Goal: Ask a question

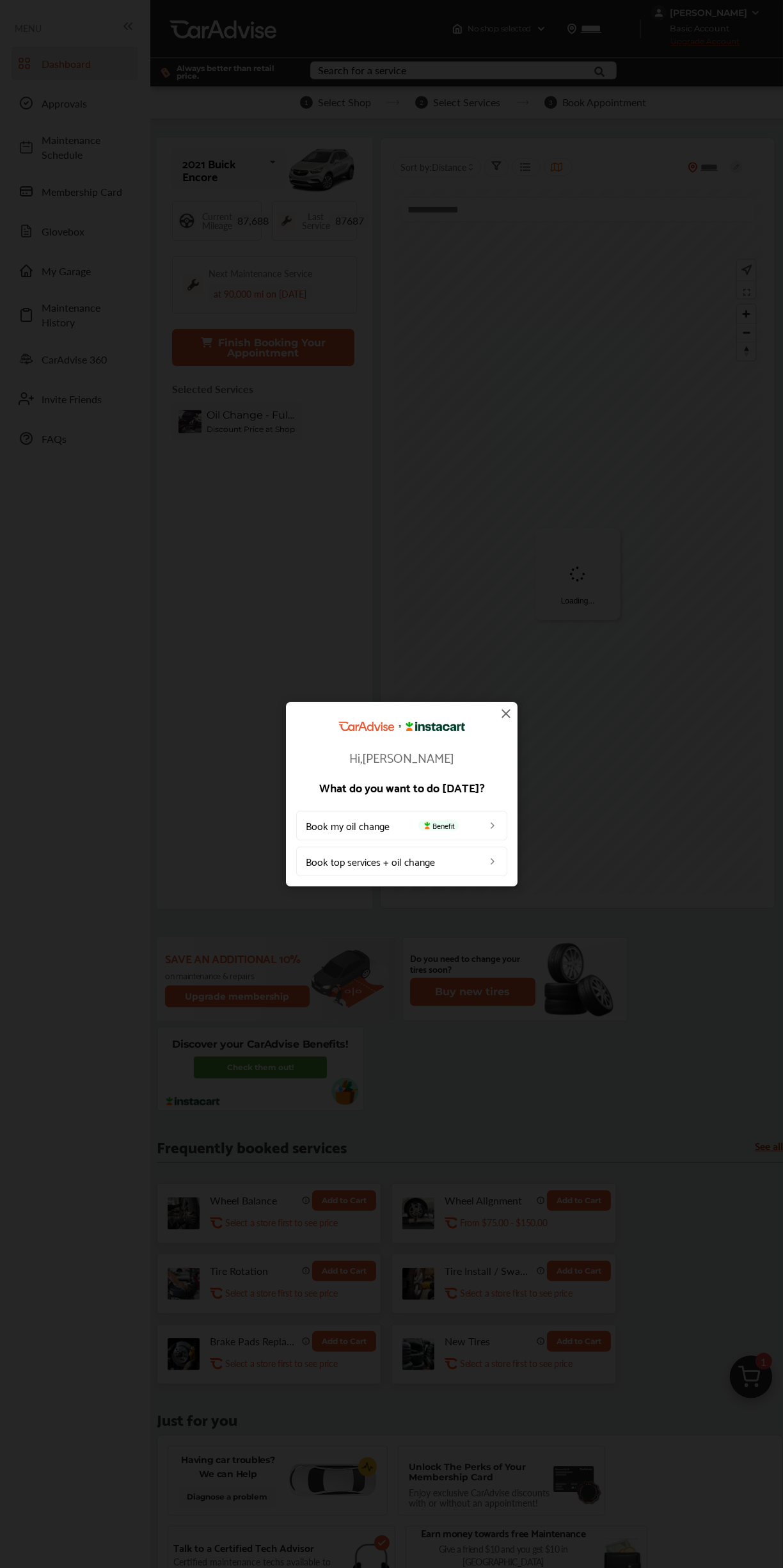
click at [510, 714] on img at bounding box center [506, 713] width 15 height 15
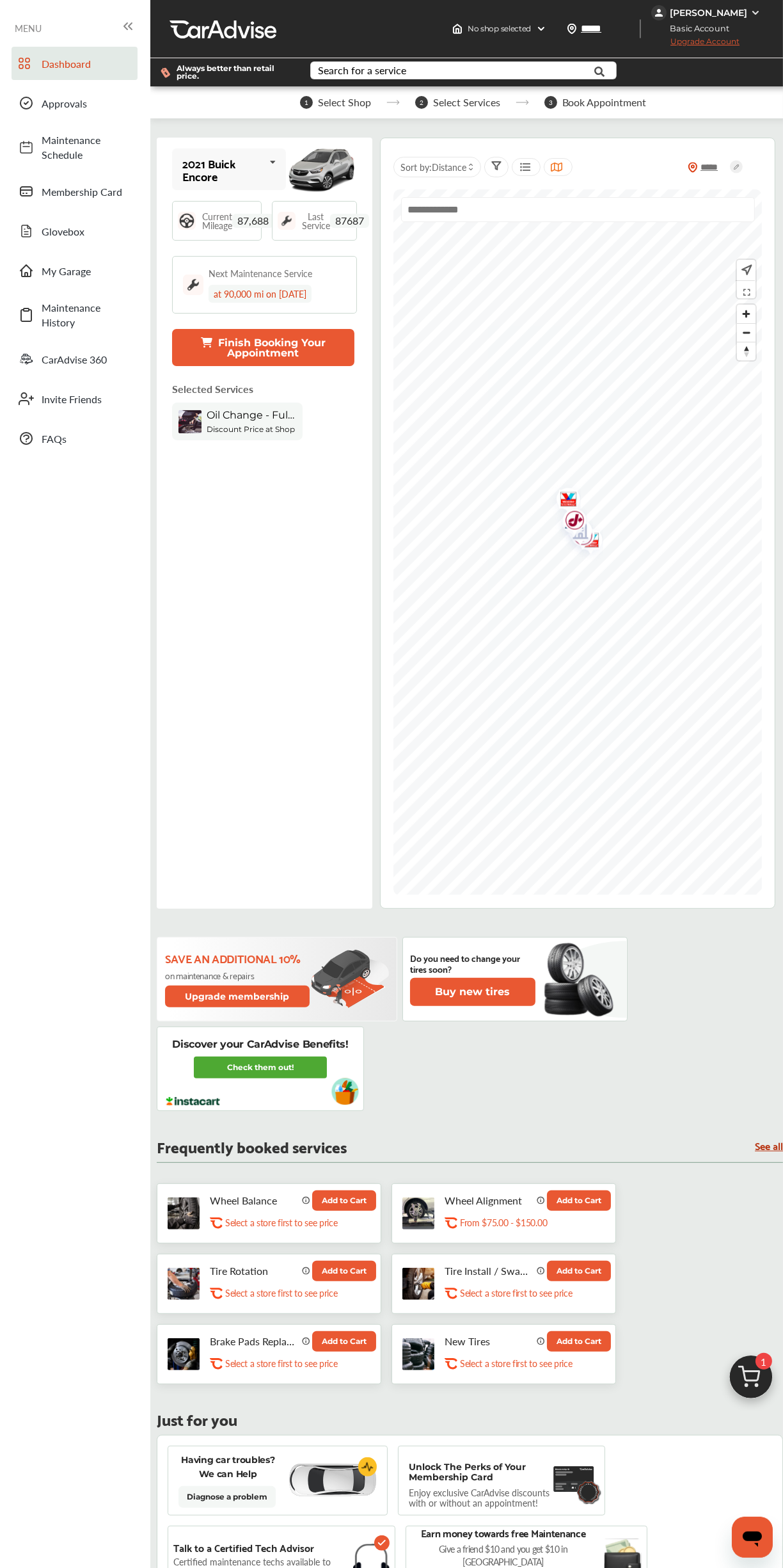
click at [275, 1066] on link "Check them out!" at bounding box center [260, 1068] width 133 height 22
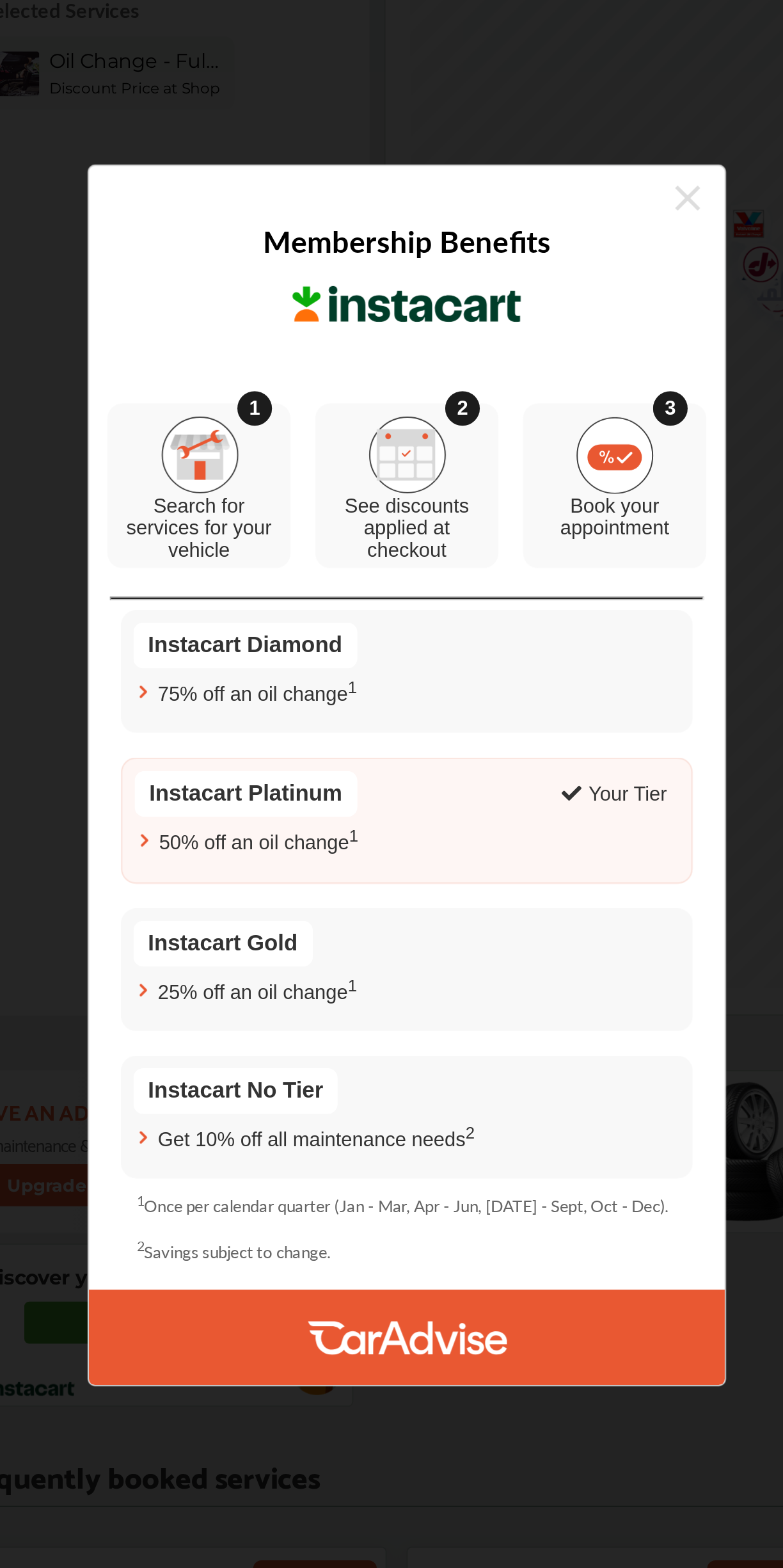
scroll to position [1, 0]
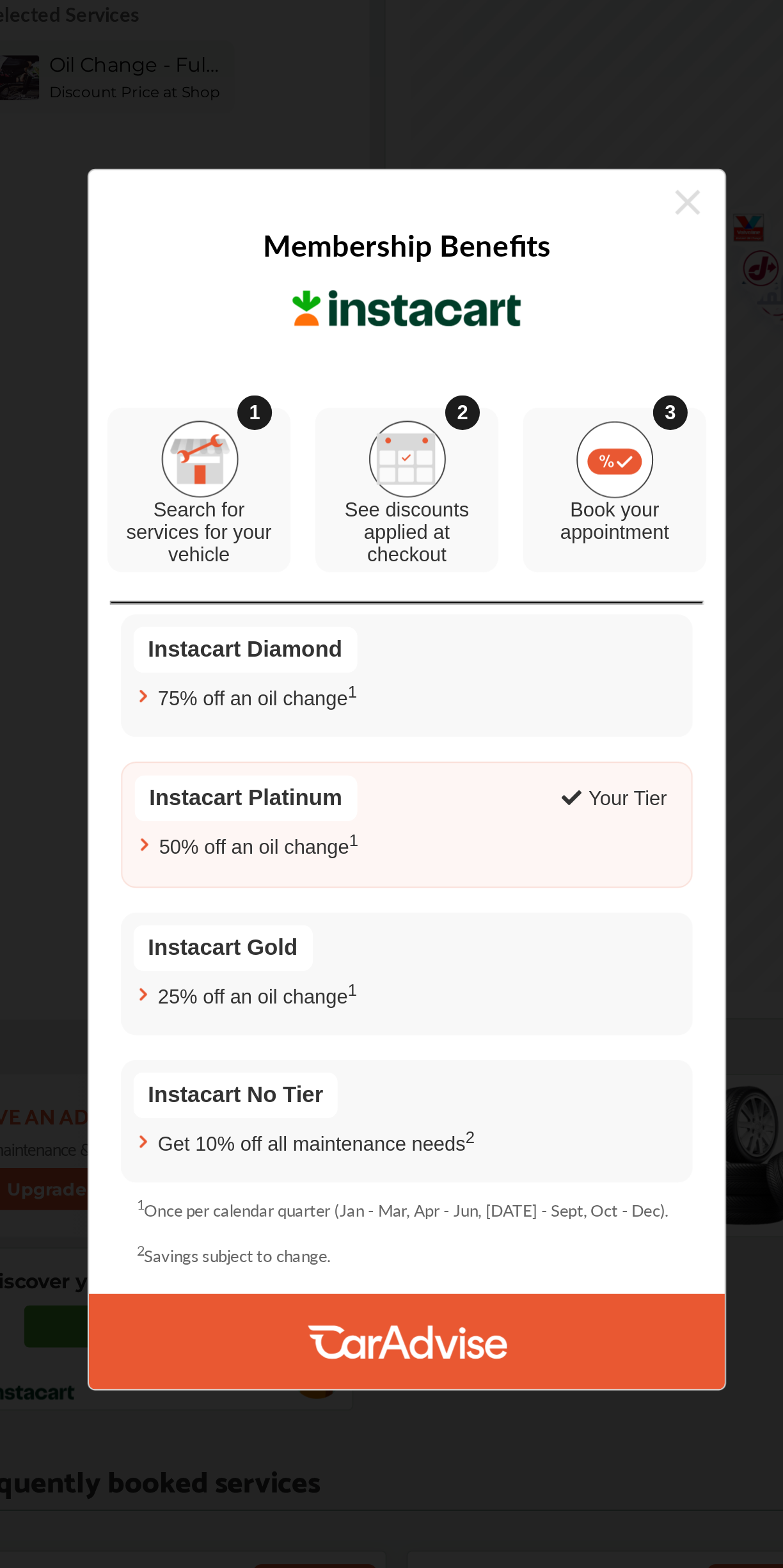
click at [510, 613] on img at bounding box center [499, 618] width 40 height 40
click at [532, 482] on icon at bounding box center [537, 485] width 13 height 13
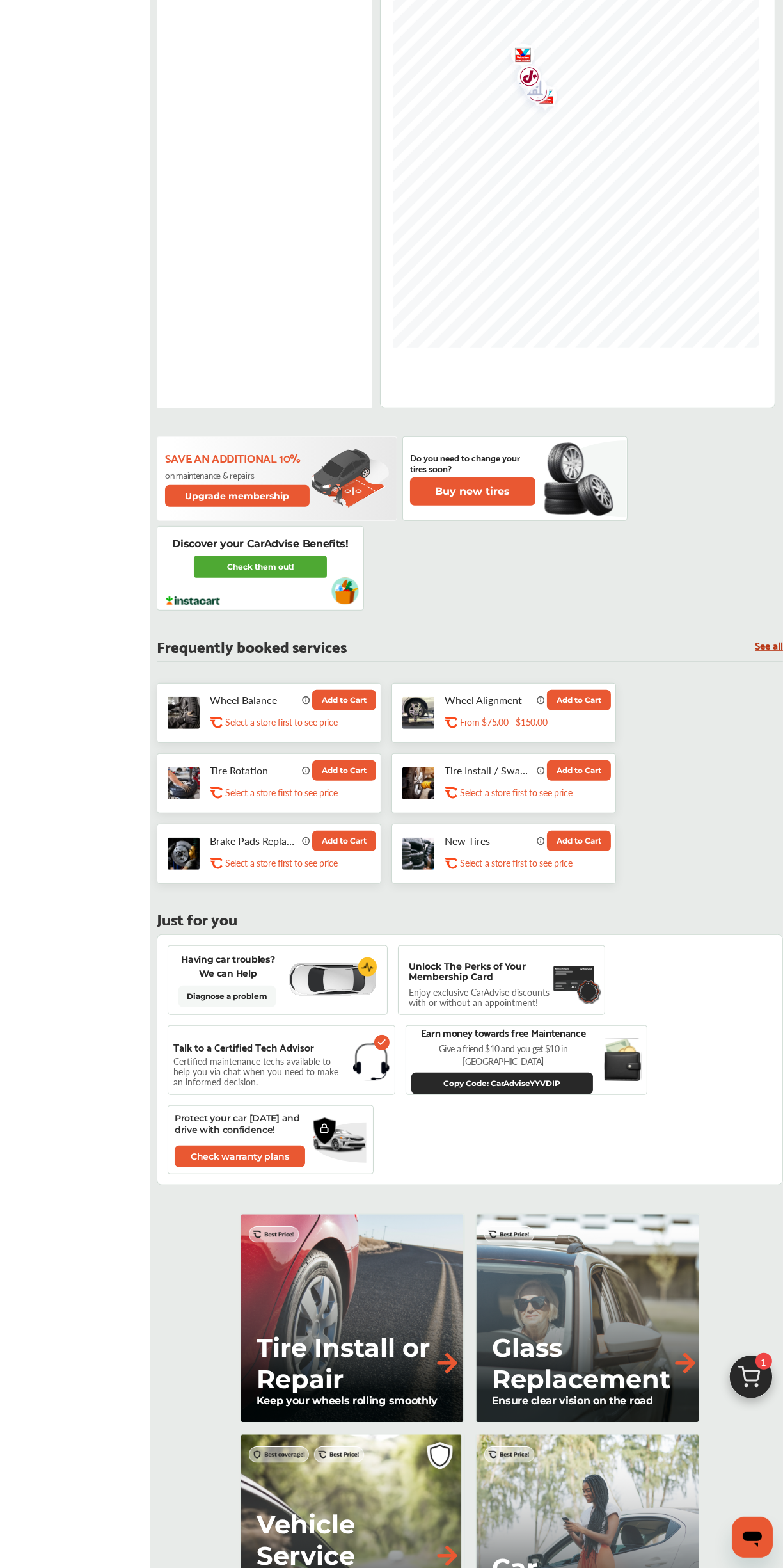
scroll to position [548, 0]
click at [768, 1412] on img at bounding box center [752, 1380] width 61 height 61
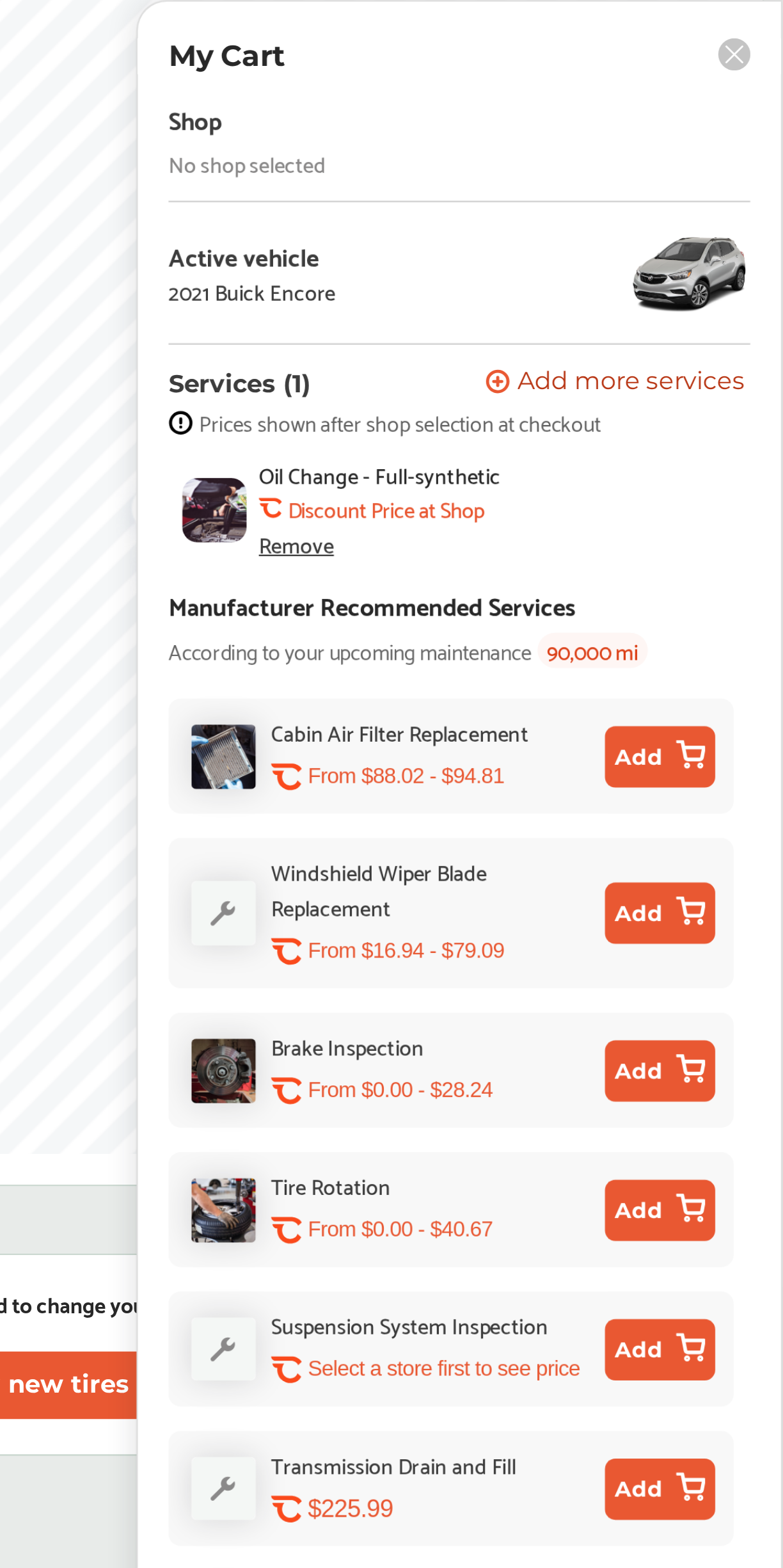
click at [578, 226] on div "Remove" at bounding box center [580, 227] width 31 height 10
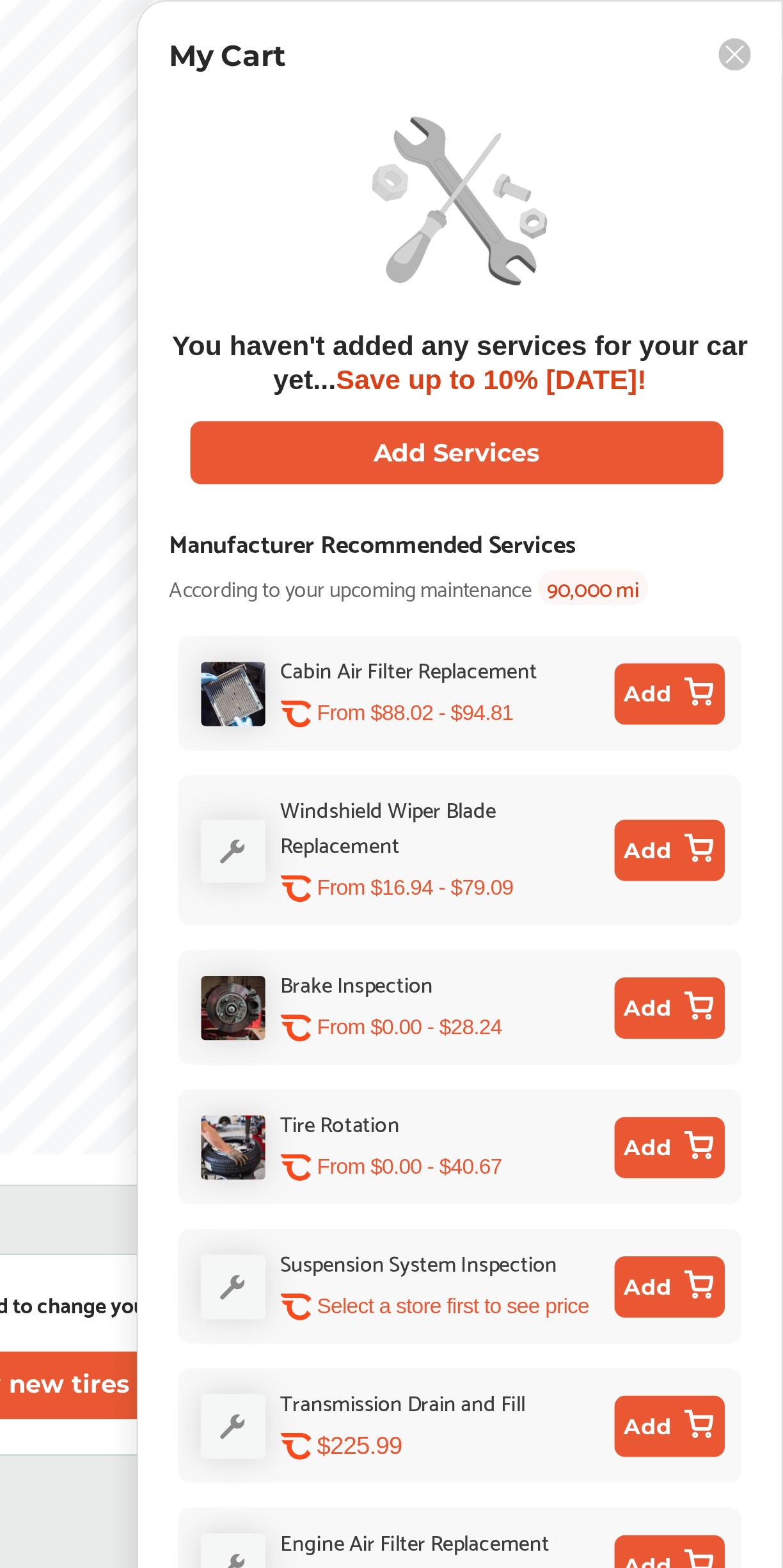
click at [760, 24] on rect at bounding box center [763, 23] width 14 height 14
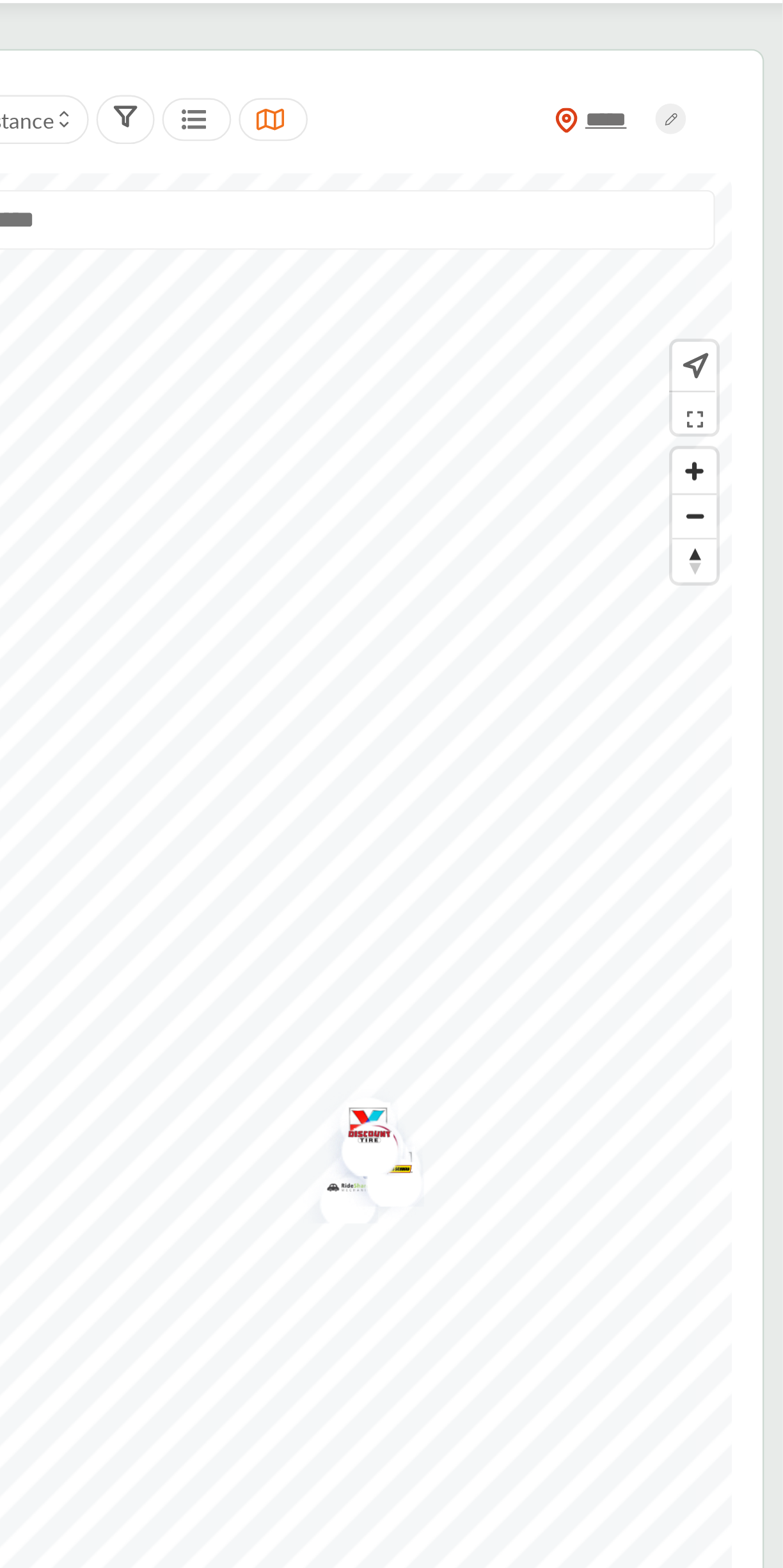
scroll to position [0, 0]
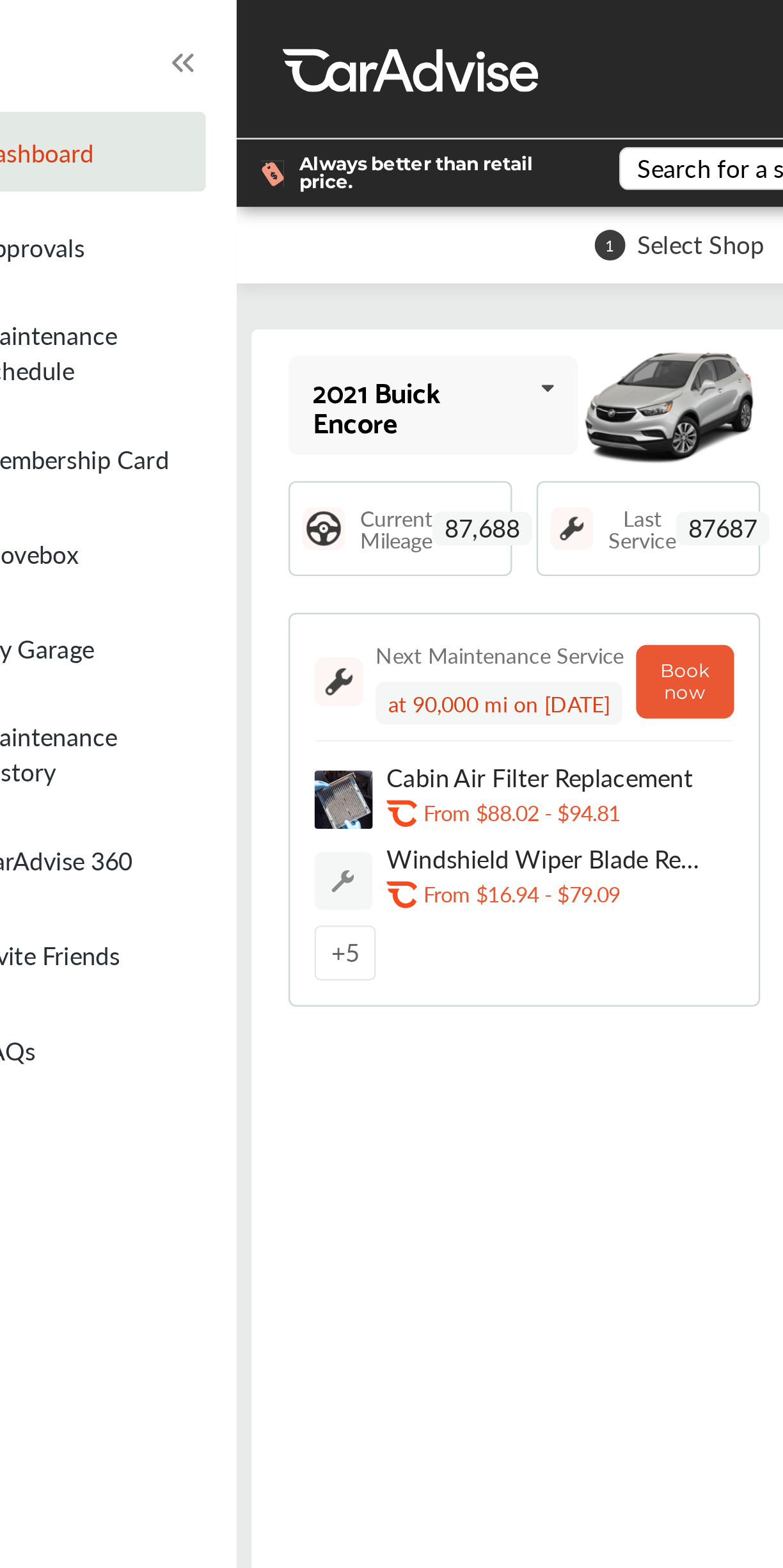
click at [235, 65] on span "Always better than retail price." at bounding box center [233, 72] width 113 height 15
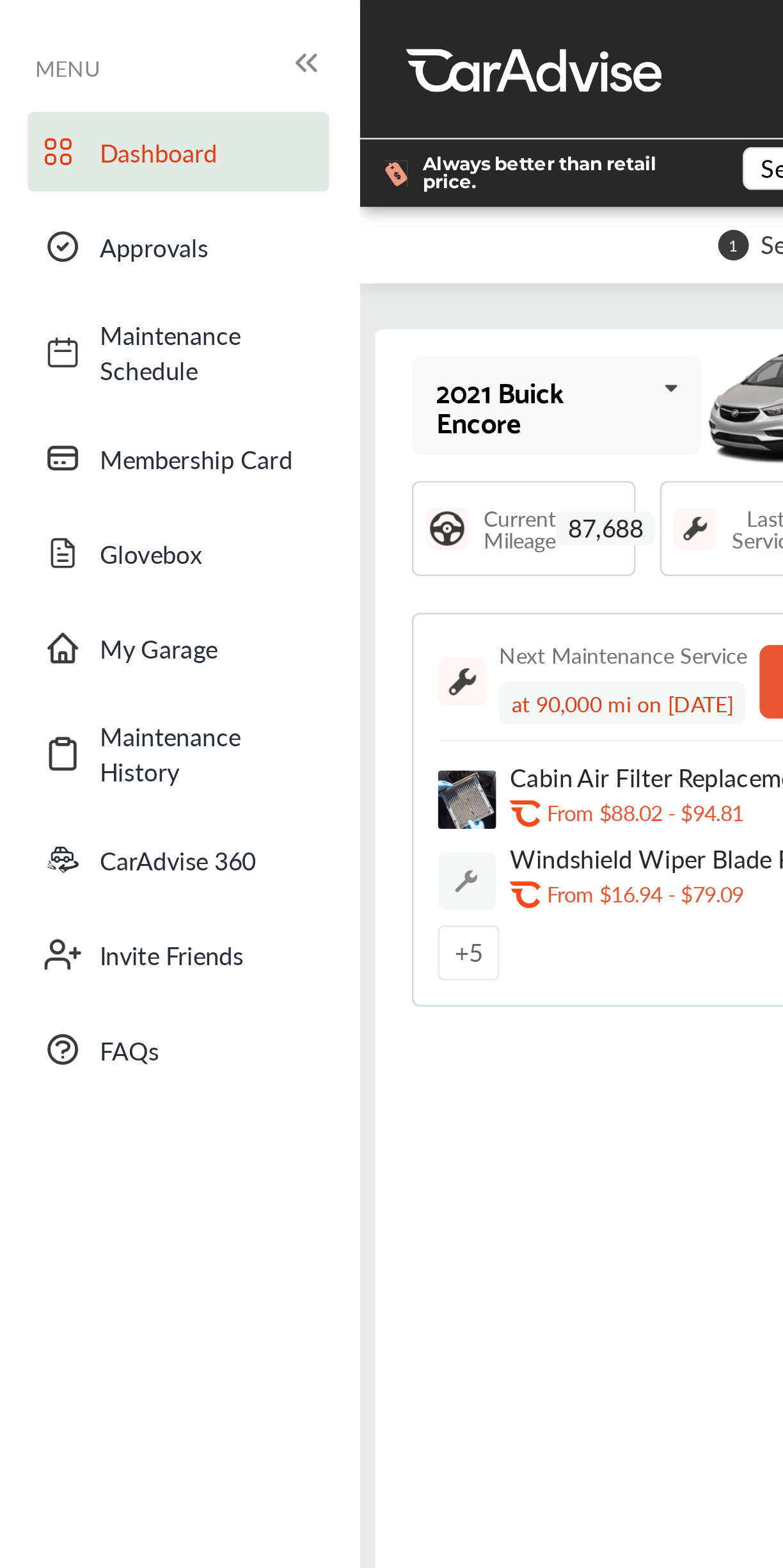
click at [103, 65] on span "Dashboard" at bounding box center [87, 63] width 90 height 14
click at [108, 356] on span "CarAdvise 360" at bounding box center [87, 358] width 90 height 14
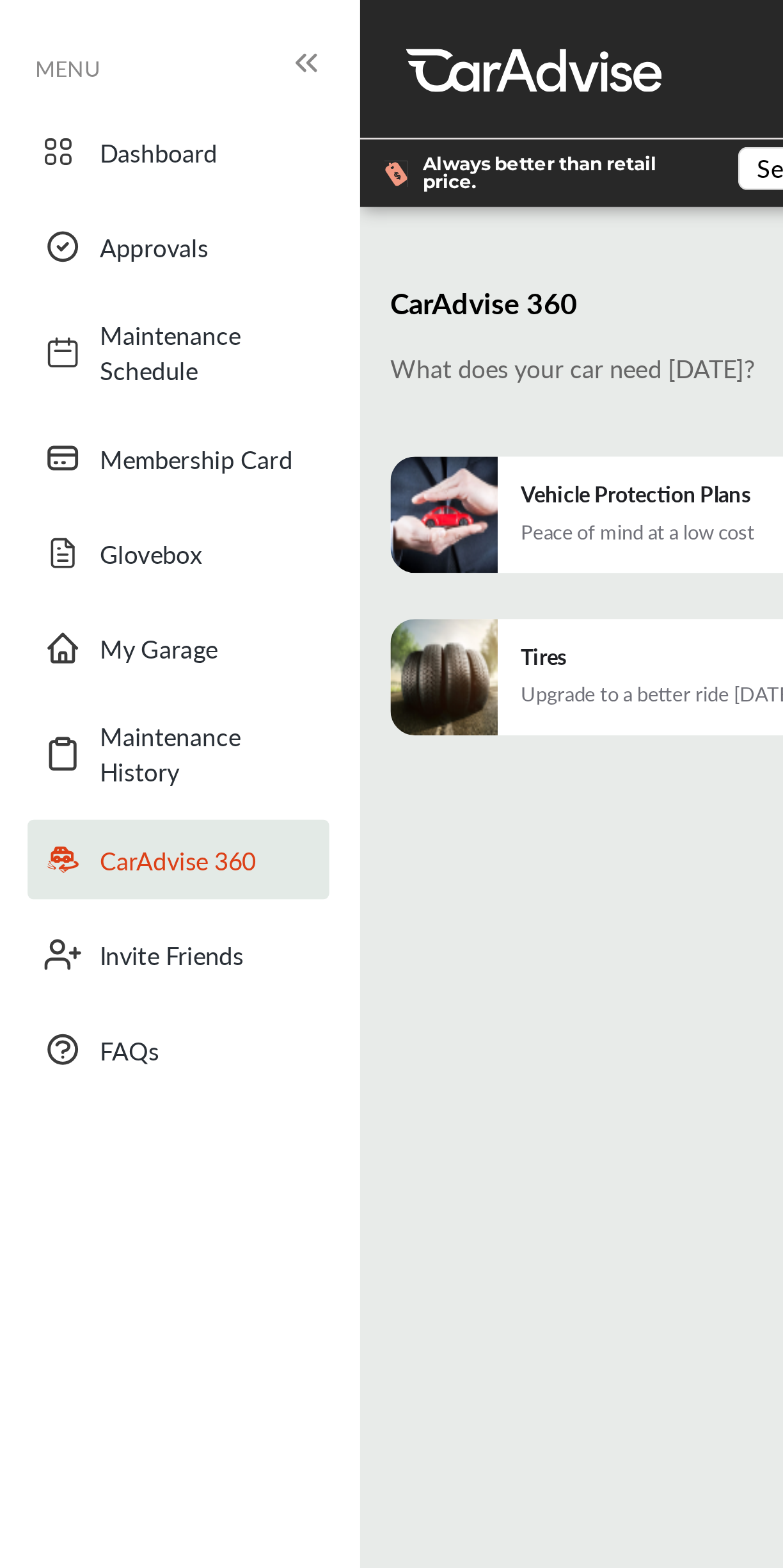
click at [103, 321] on span "Maintenance History" at bounding box center [87, 314] width 90 height 30
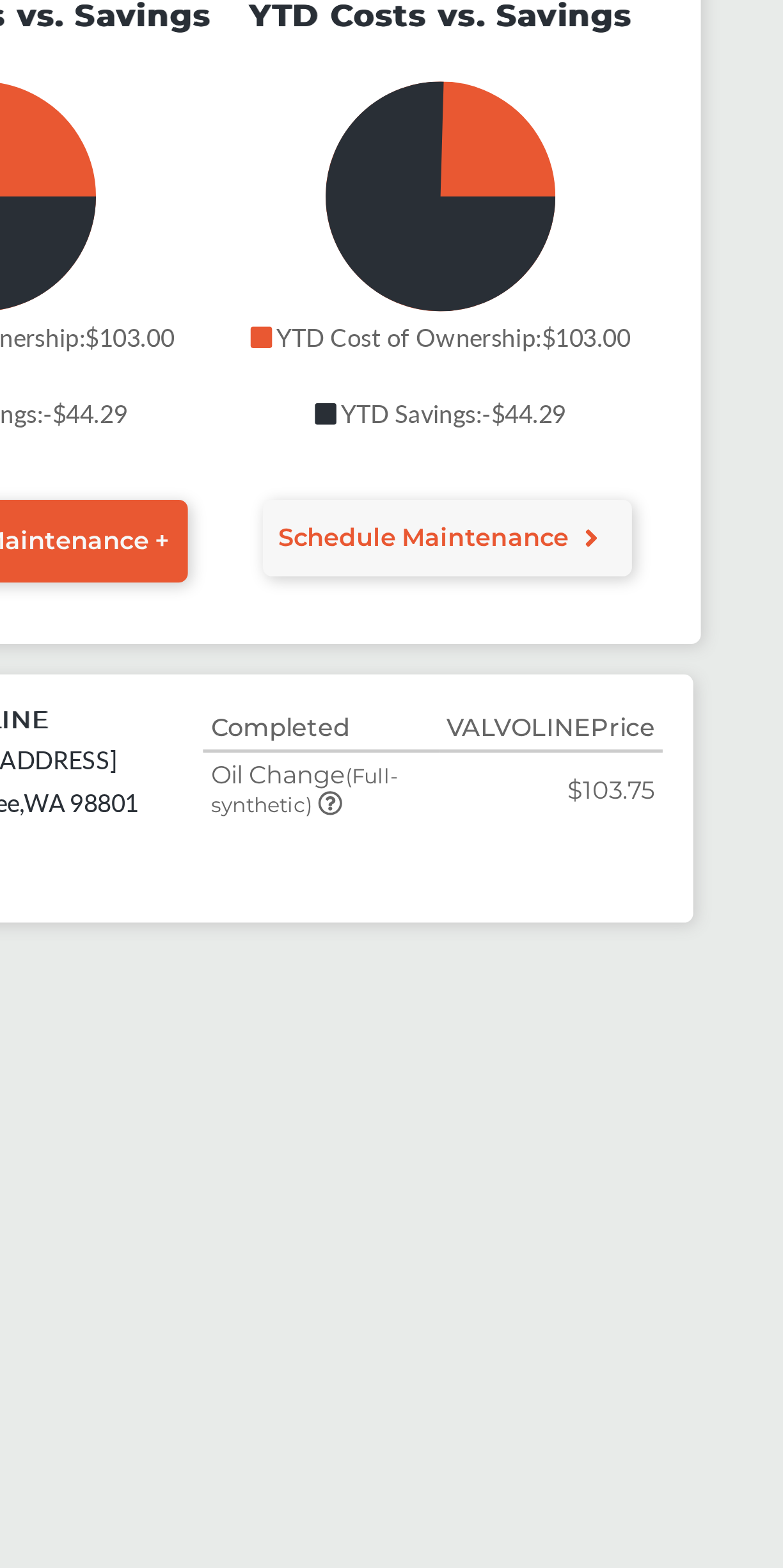
click at [520, 505] on td "$103.75" at bounding box center [504, 507] width 93 height 31
click at [377, 509] on span "Oil Change (Full-synthetic)" at bounding box center [401, 507] width 78 height 25
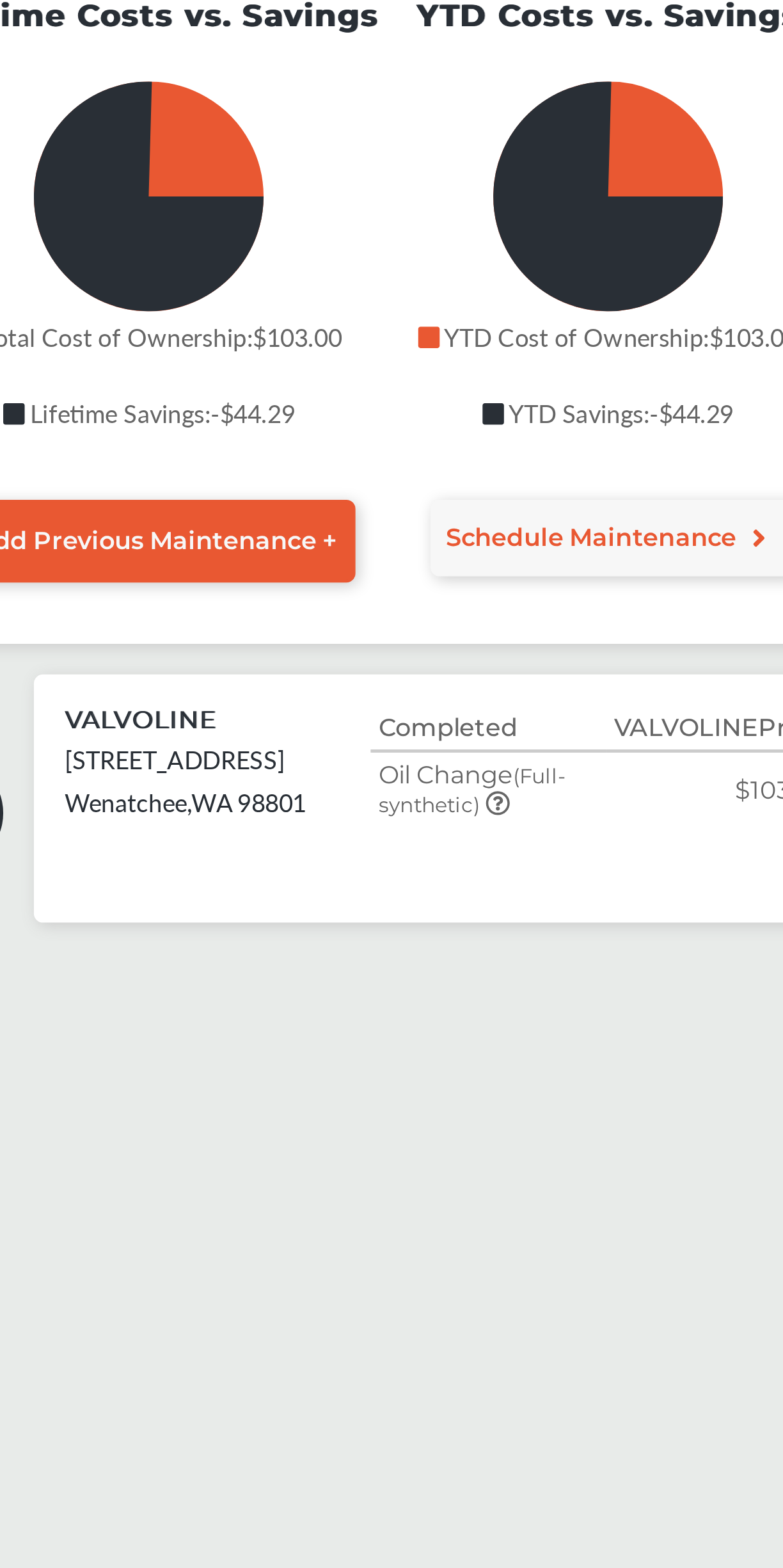
click at [412, 518] on icon at bounding box center [412, 513] width 10 height 10
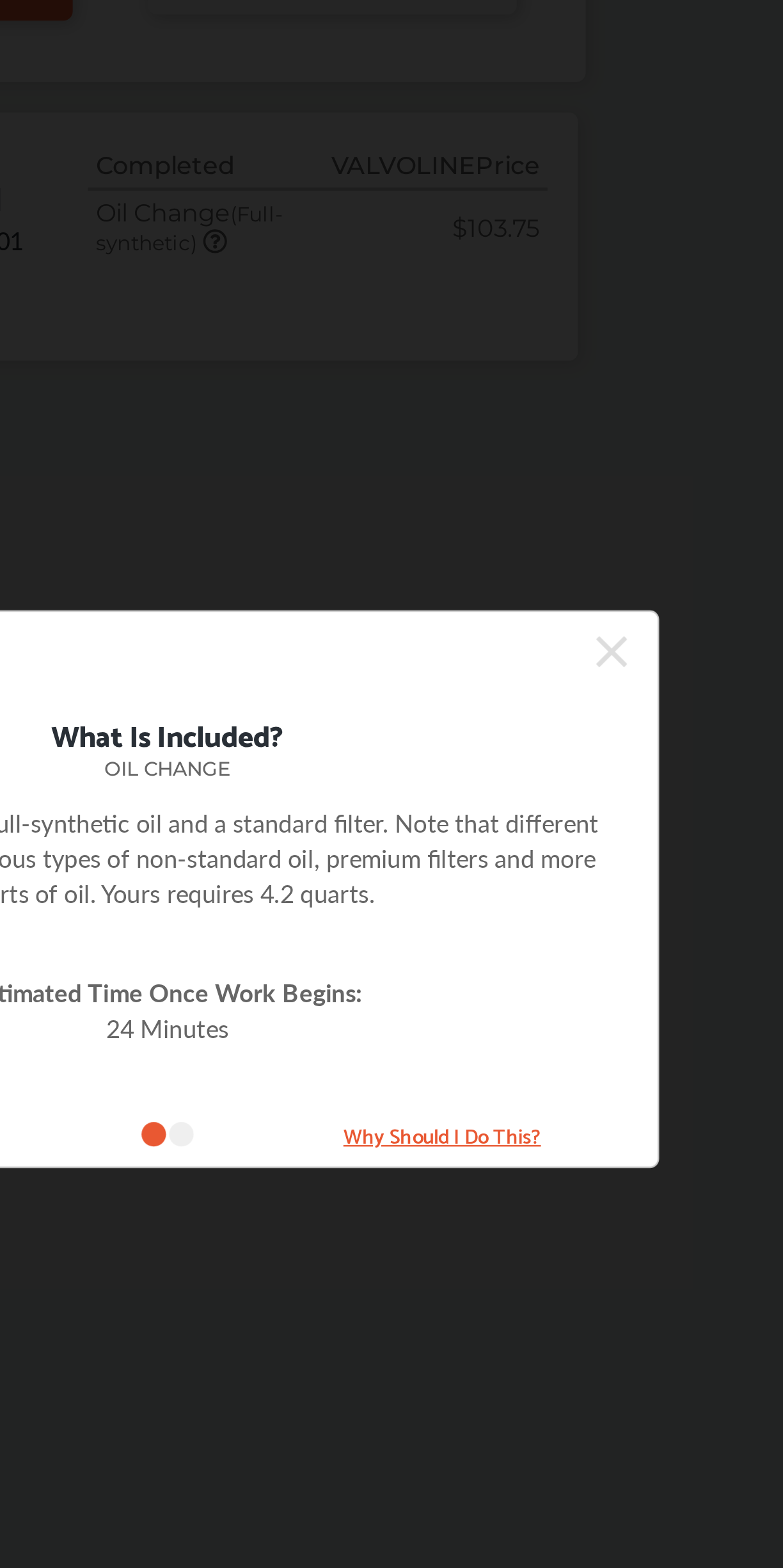
click at [583, 695] on icon at bounding box center [577, 685] width 13 height 20
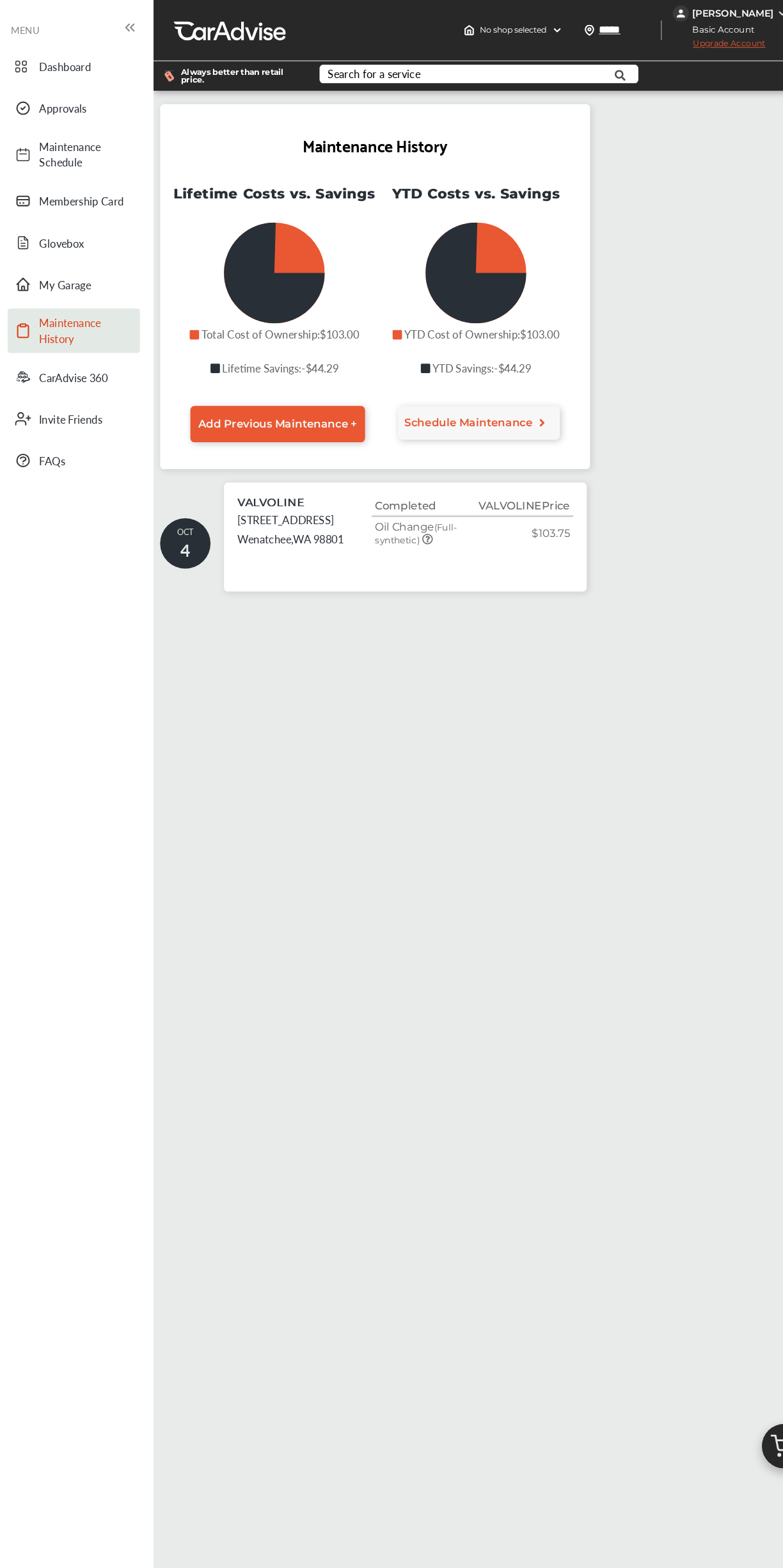
click at [689, 46] on span "Upgrade Account" at bounding box center [690, 44] width 88 height 16
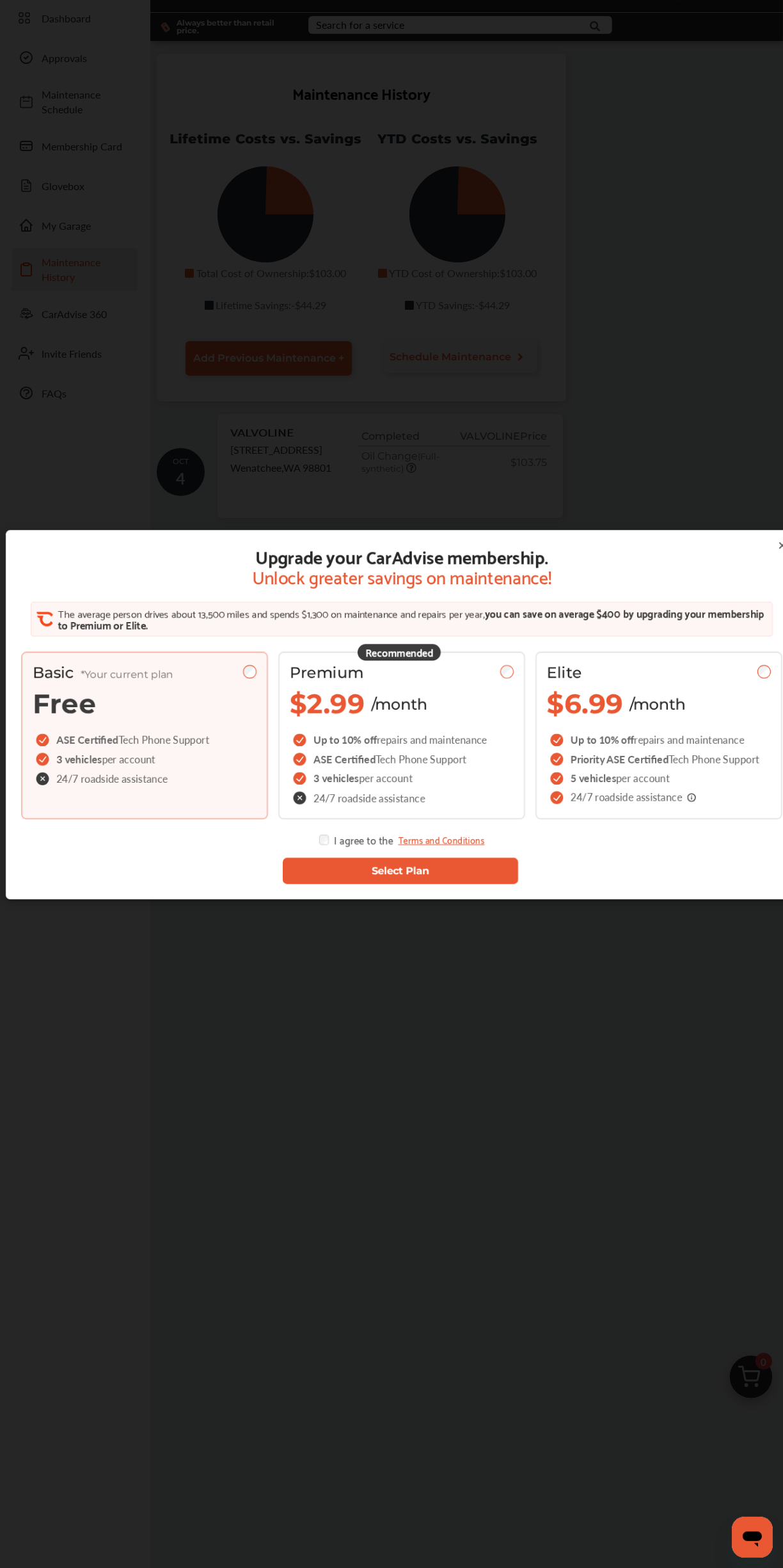
scroll to position [45, 0]
click at [549, 1222] on div "Upgrade your CarAdvise membership. Unlock greater savings on maintenance! The a…" at bounding box center [402, 794] width 804 height 1588
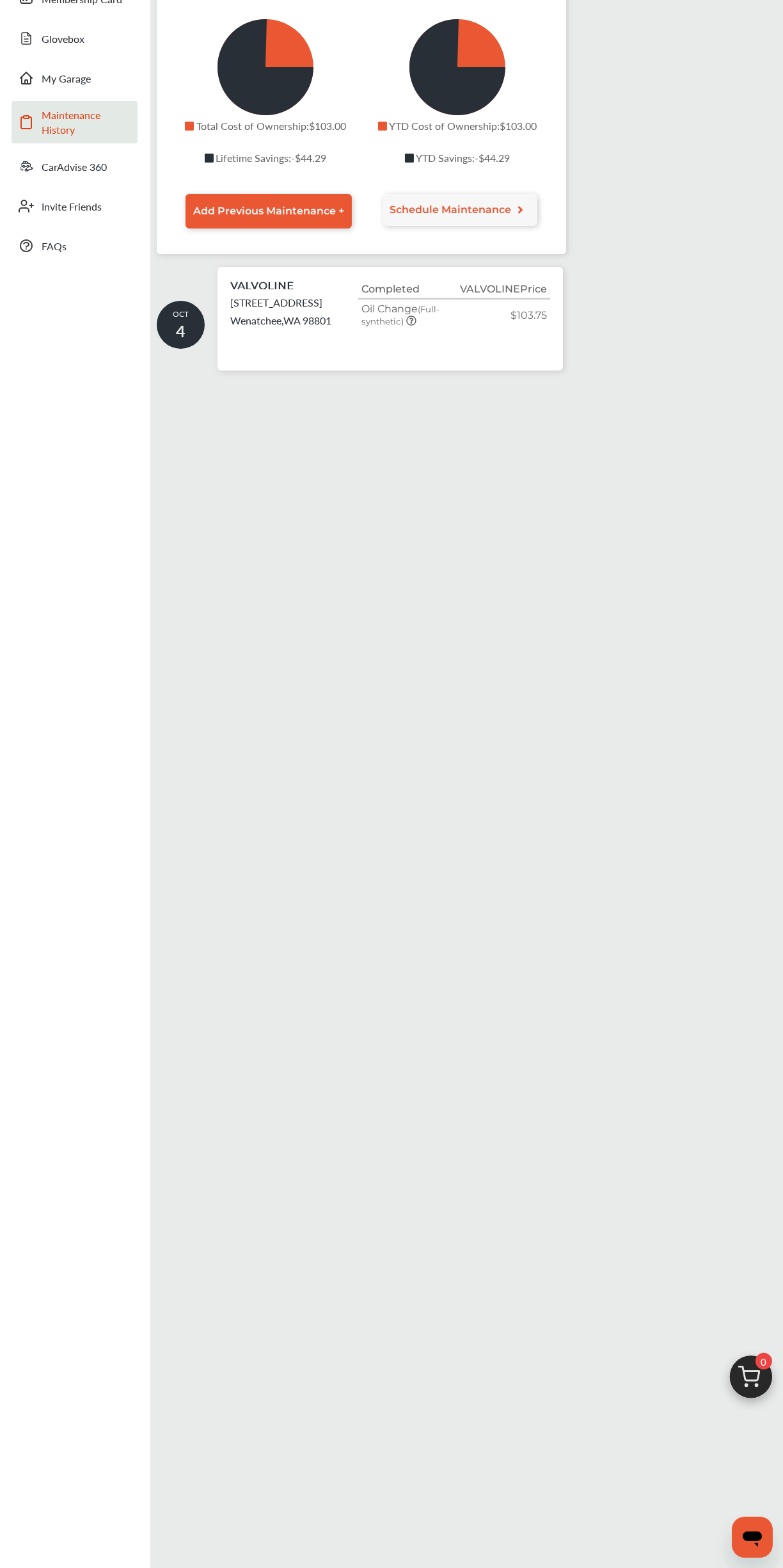
scroll to position [298, 0]
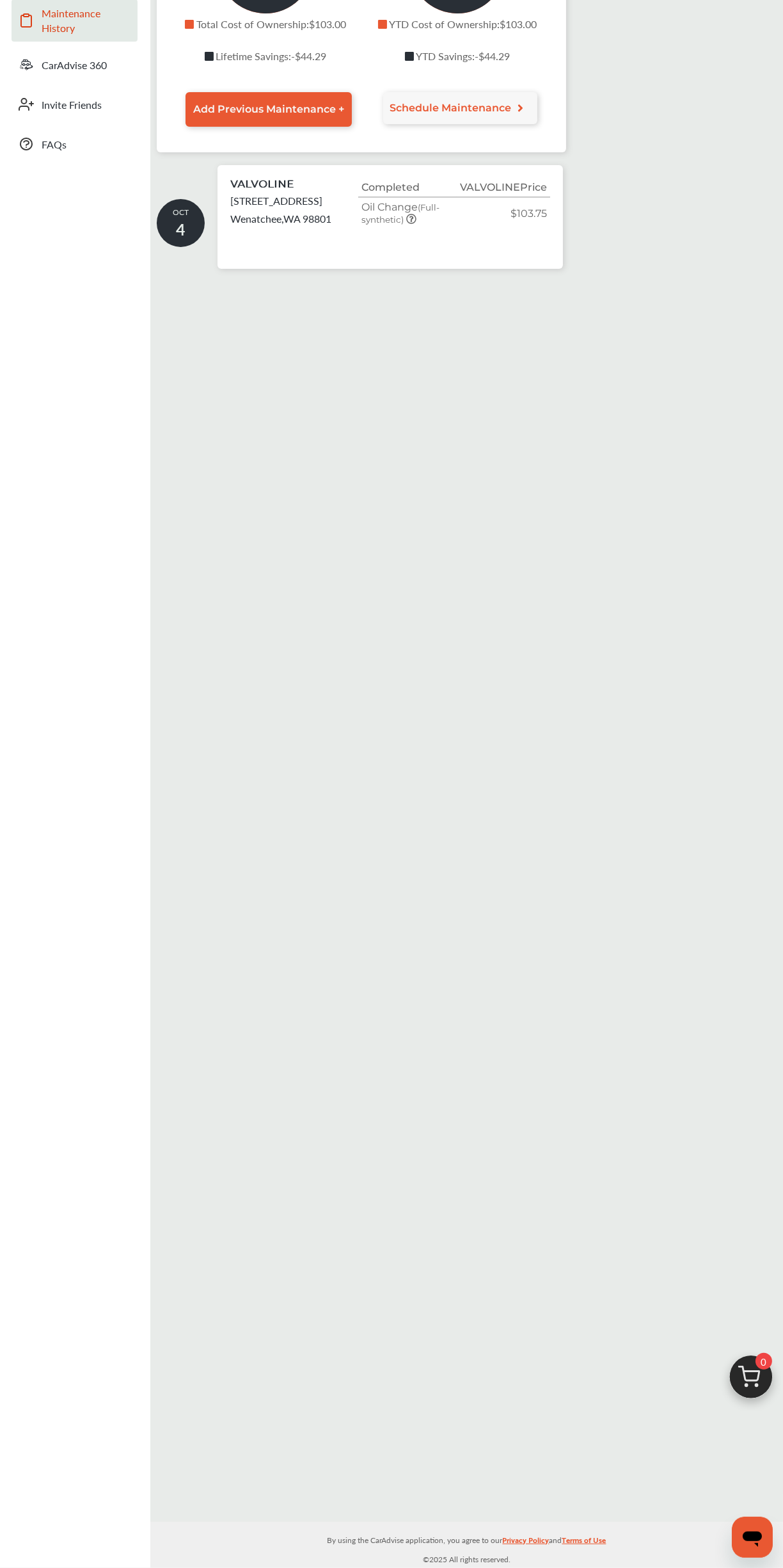
click at [741, 1526] on icon "Open messaging window" at bounding box center [752, 1537] width 23 height 23
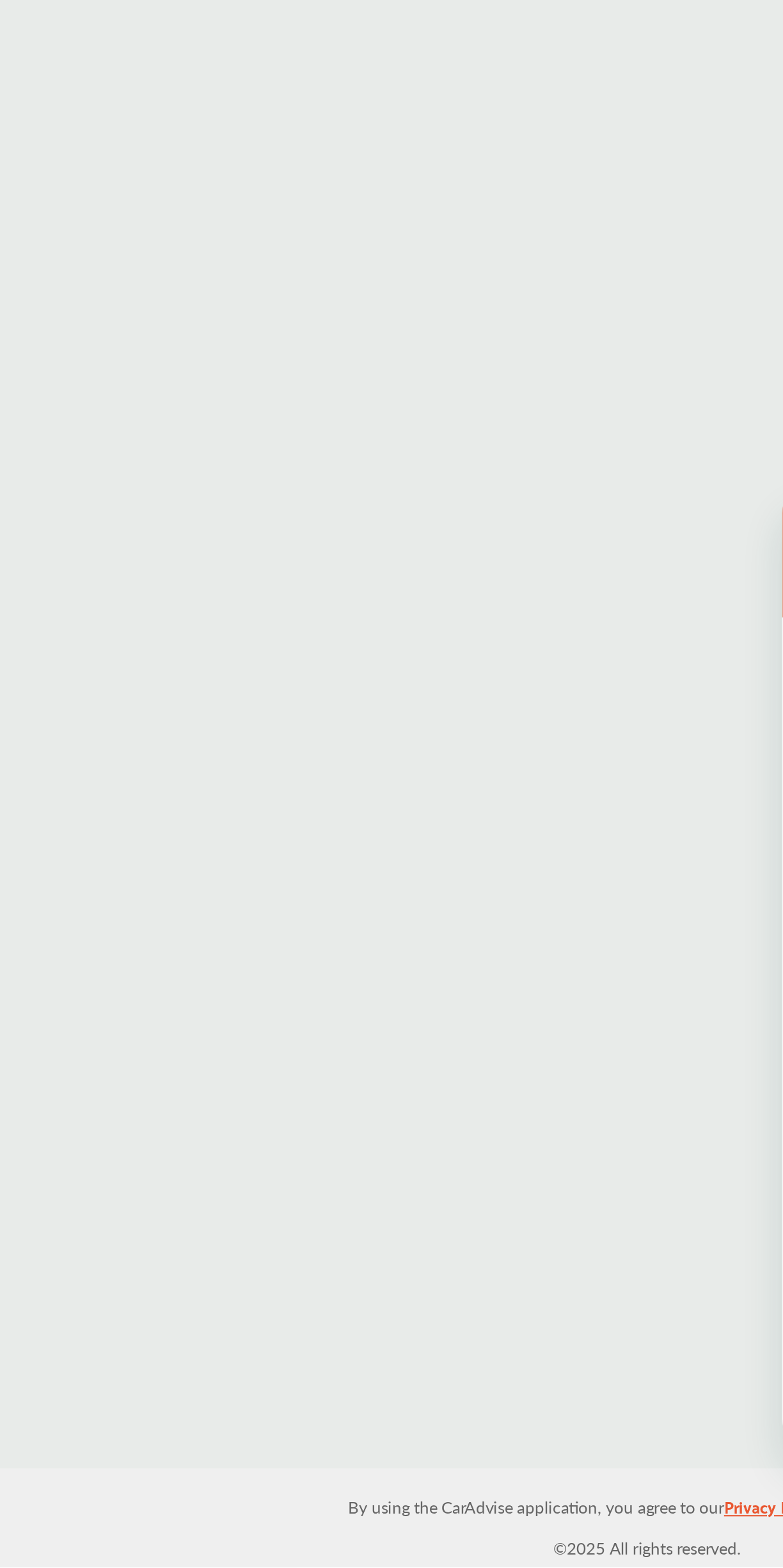
scroll to position [402, 0]
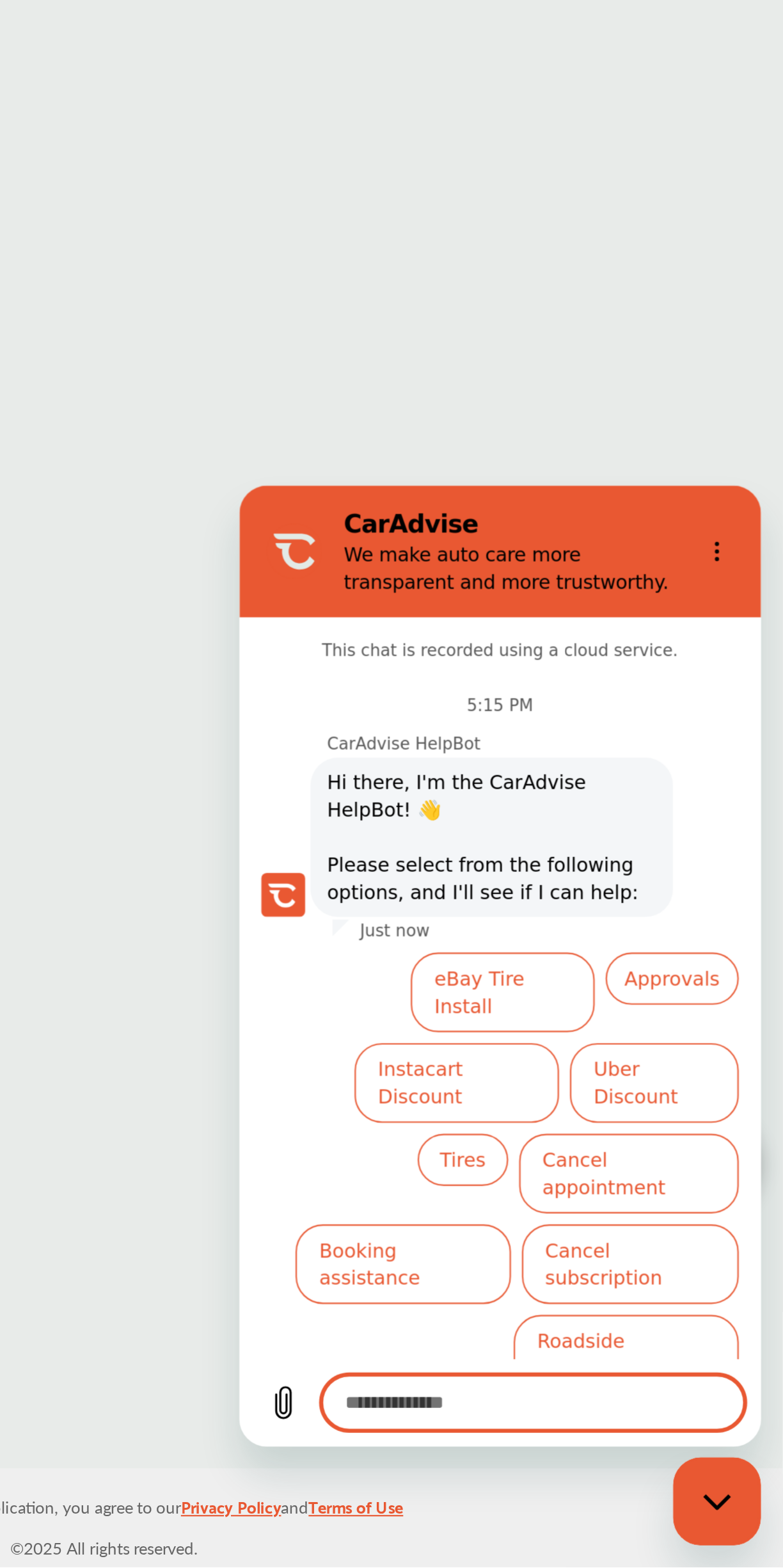
click at [345, 782] on li "Tires" at bounding box center [341, 797] width 48 height 30
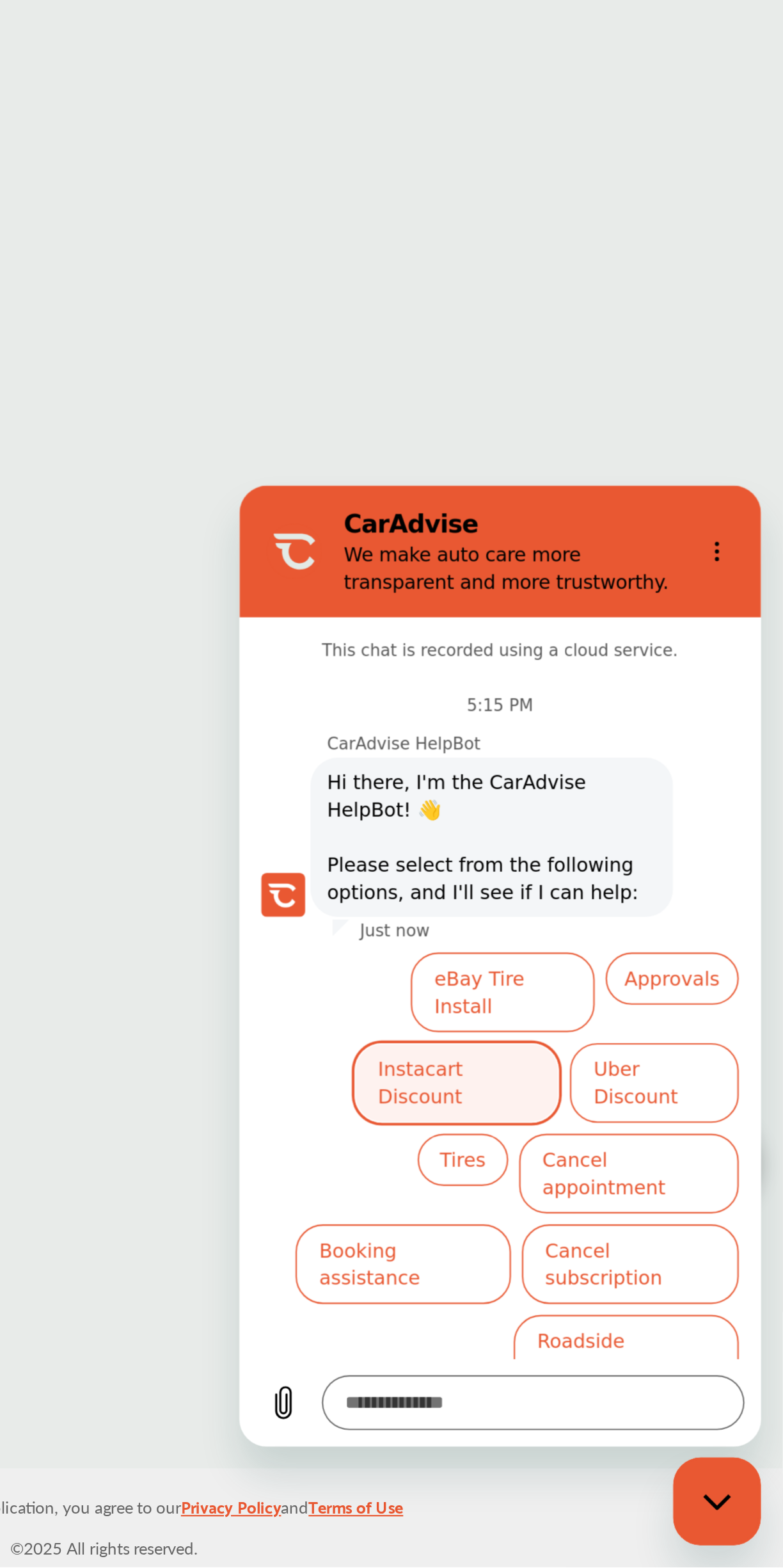
click at [354, 745] on button "Instacart Discount" at bounding box center [341, 764] width 95 height 37
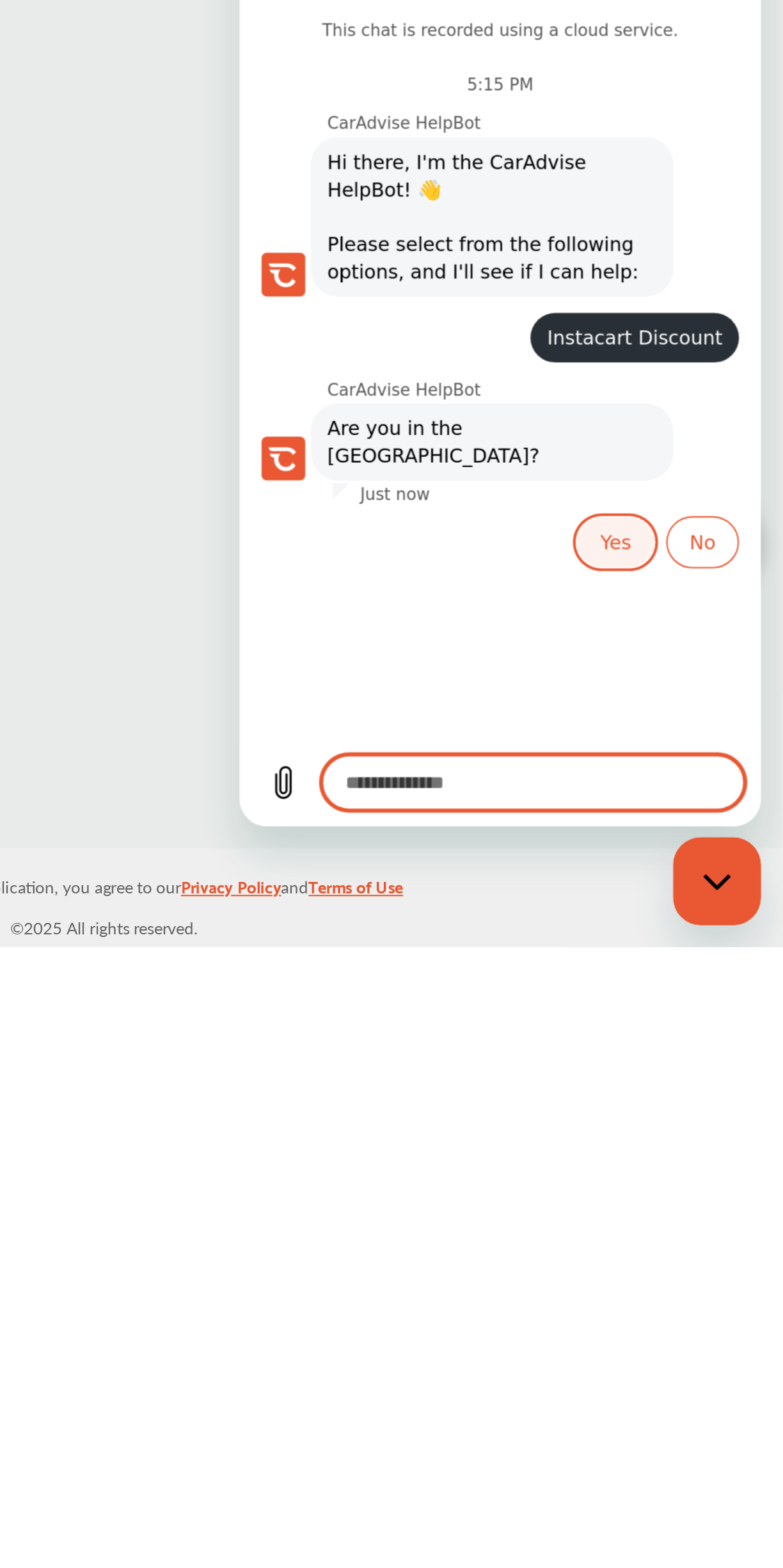
click at [409, 172] on button "Yes" at bounding box center [414, 181] width 37 height 25
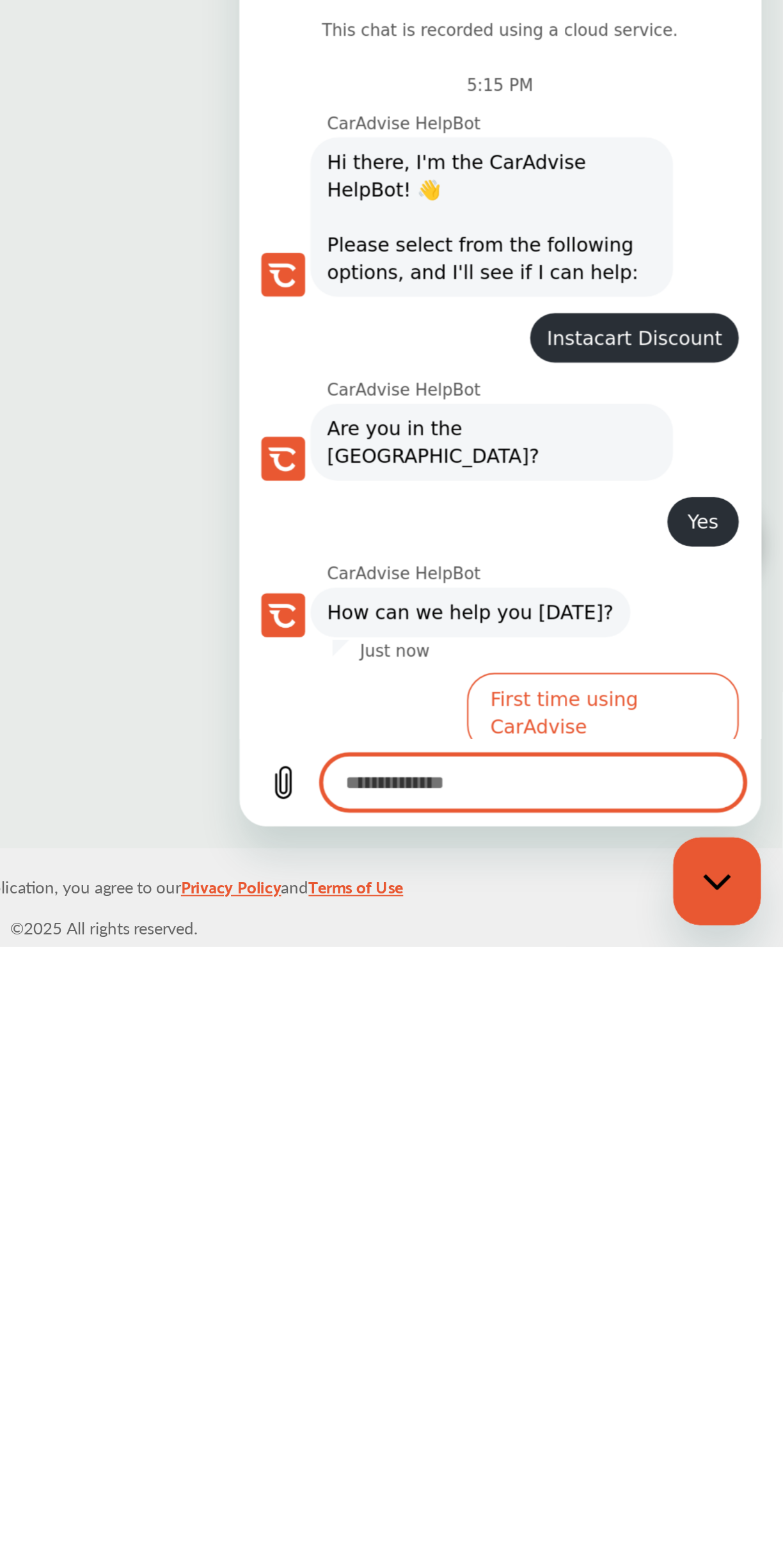
scroll to position [42, 0]
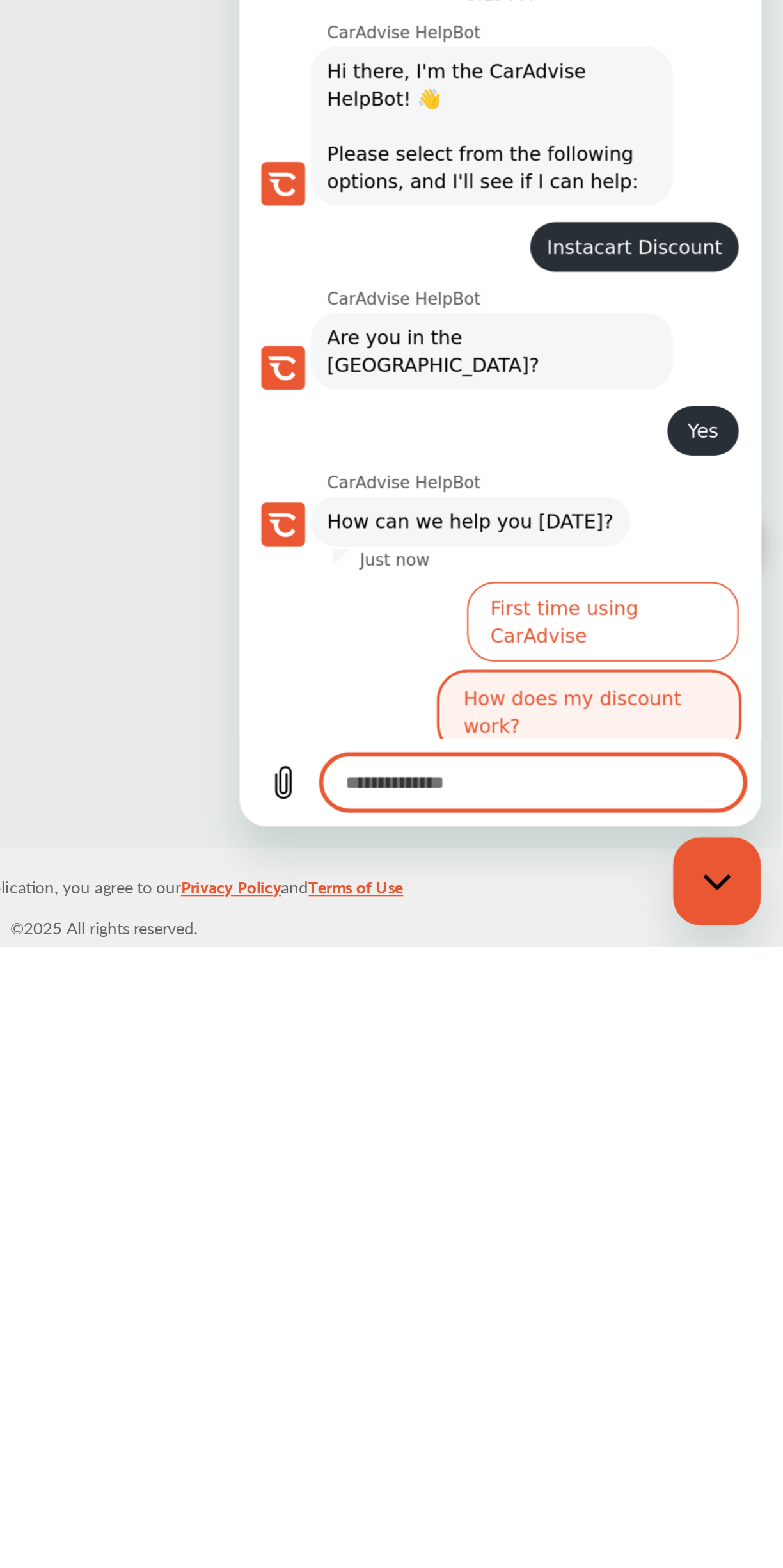
click at [422, 242] on button "How does my discount work?" at bounding box center [403, 261] width 139 height 37
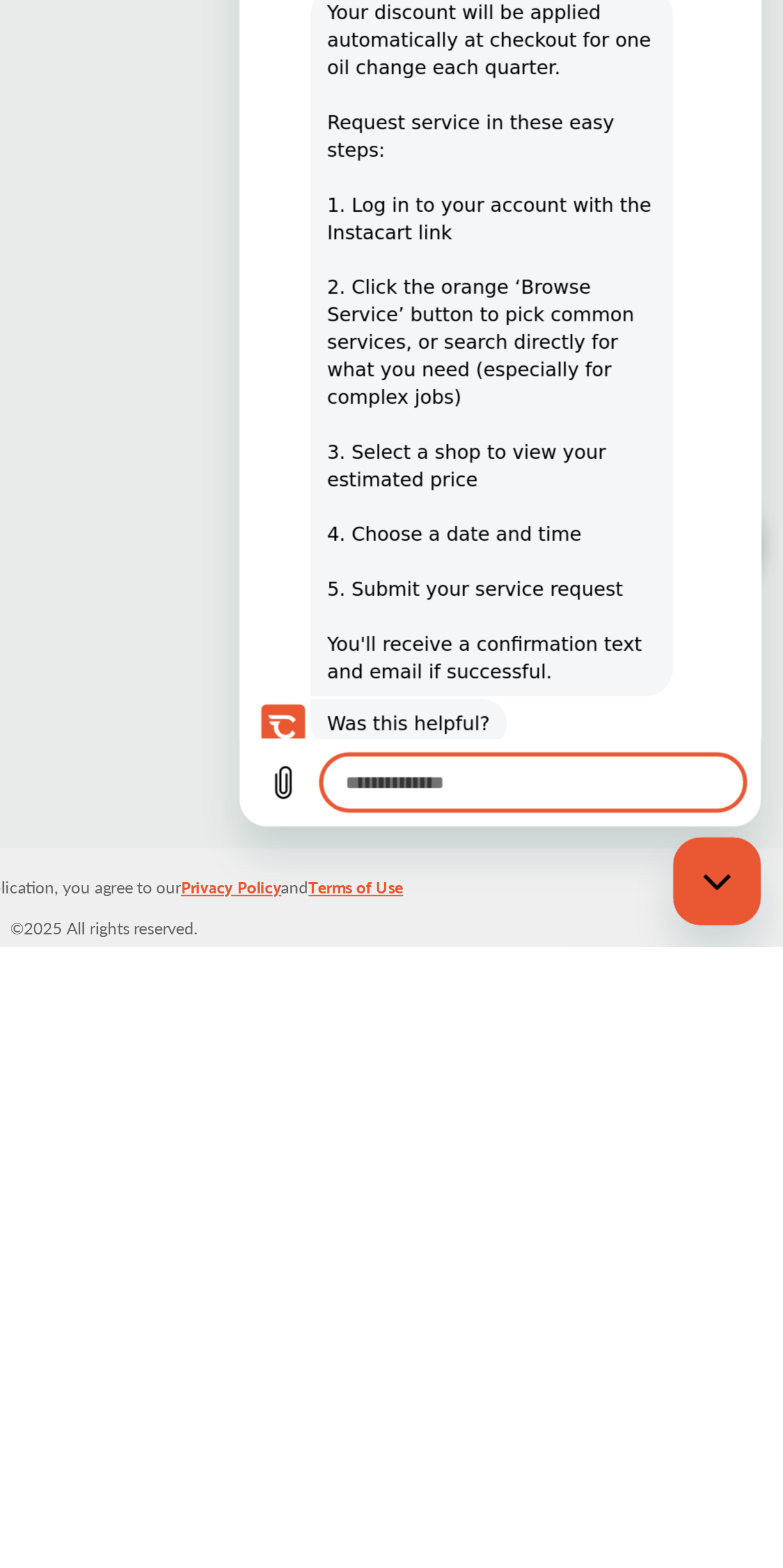
scroll to position [363, 0]
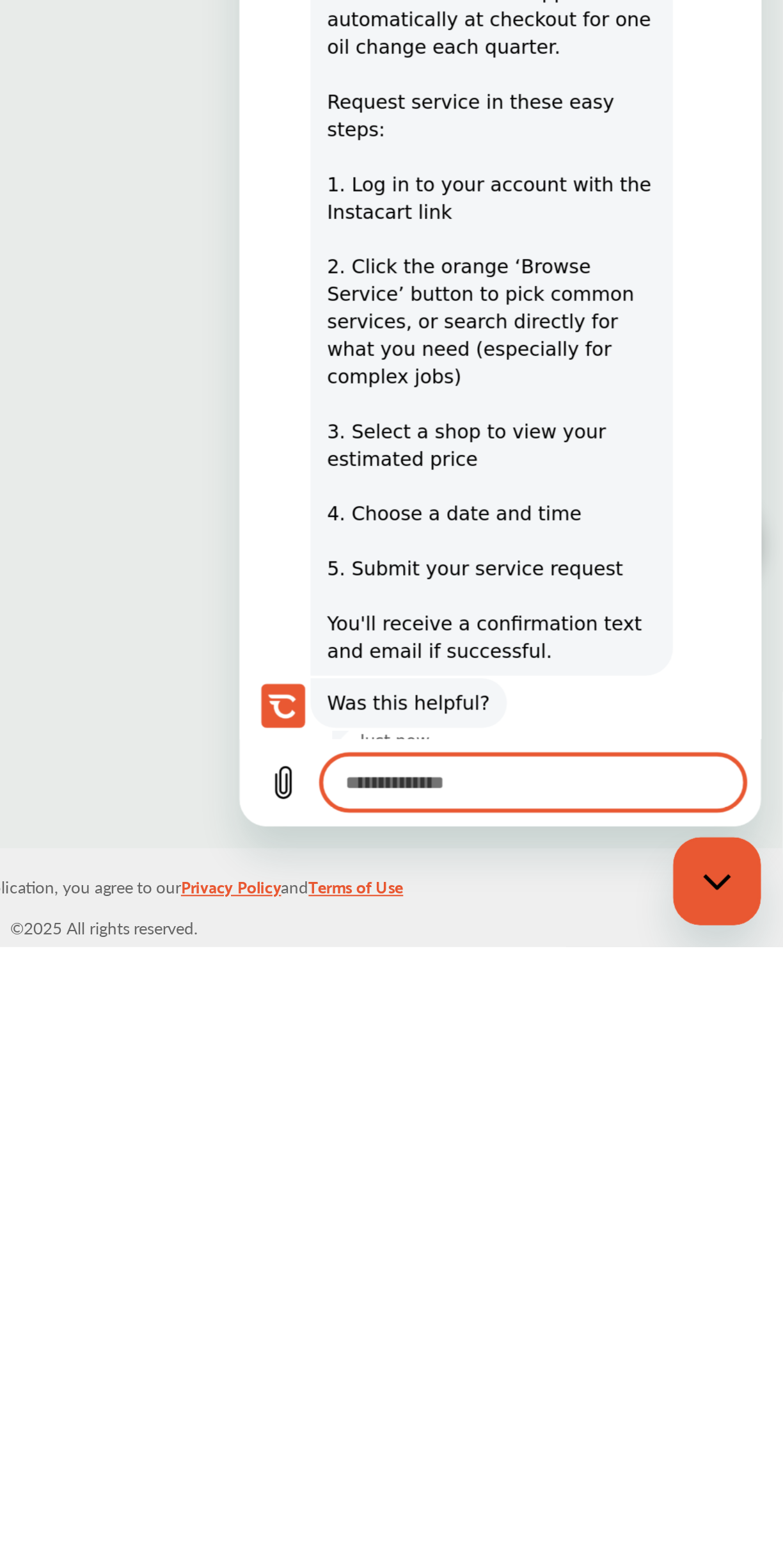
click at [437, 285] on button "No, I still need help" at bounding box center [424, 303] width 98 height 37
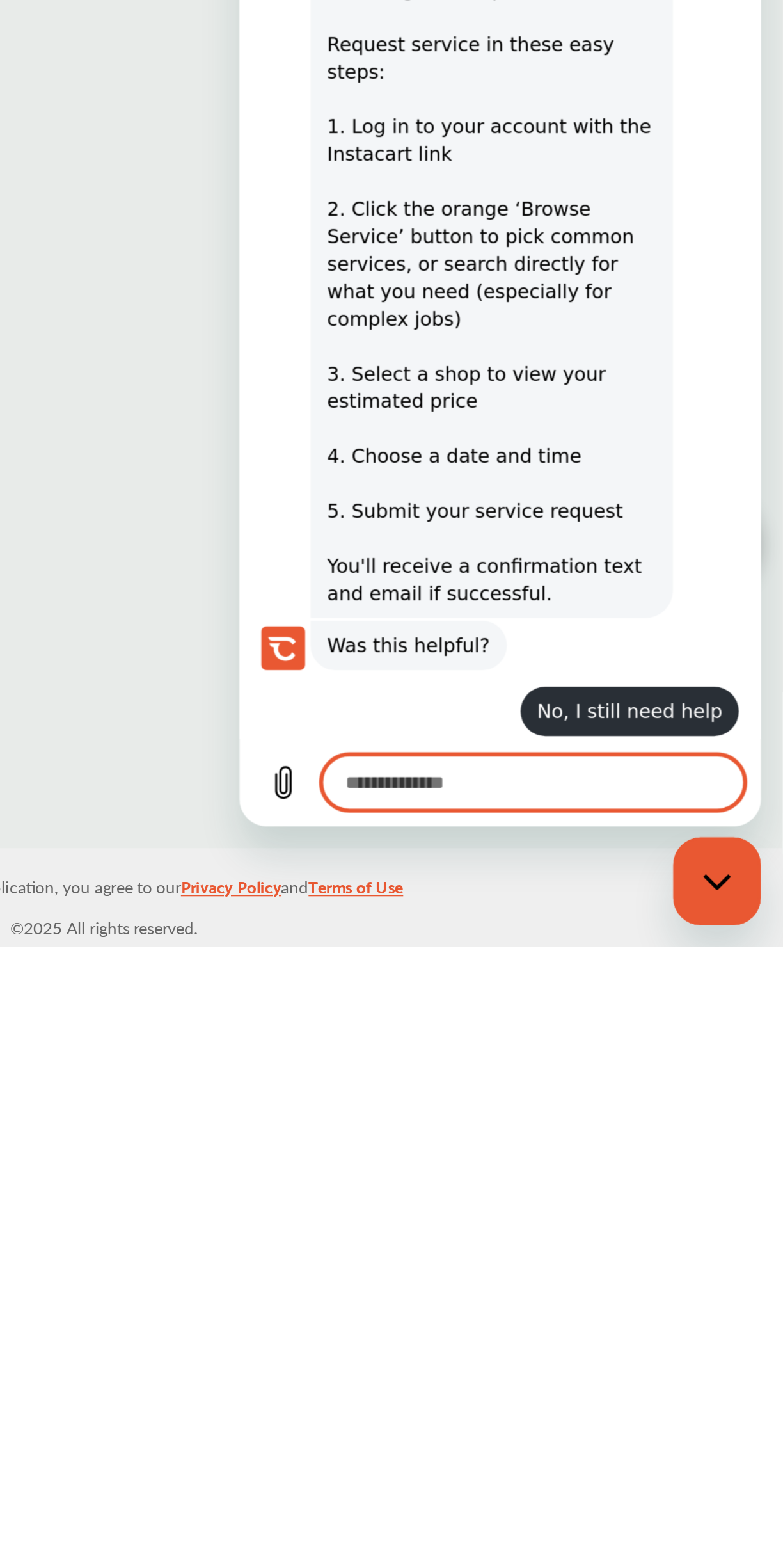
scroll to position [388, 0]
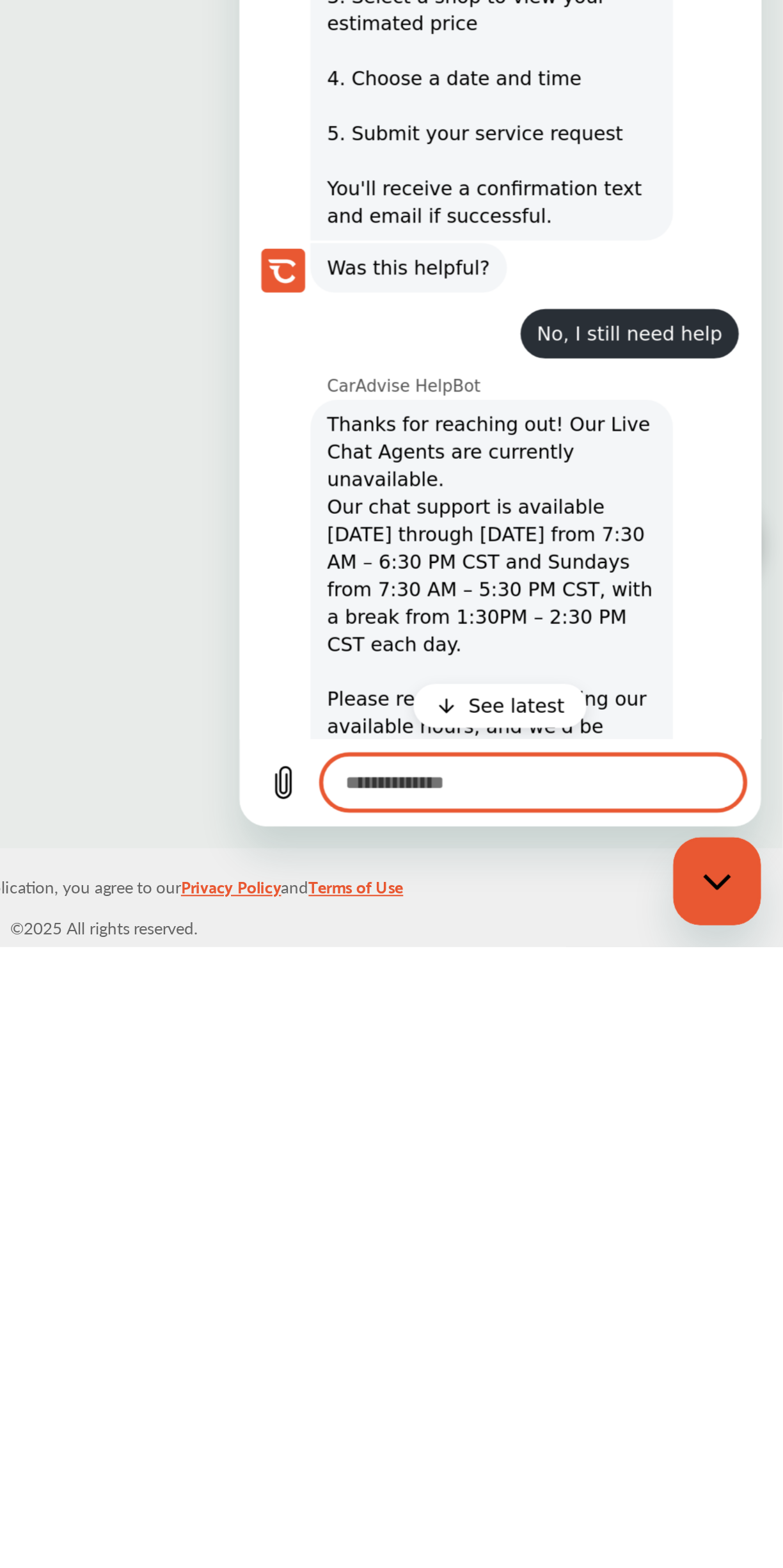
type textarea "*"
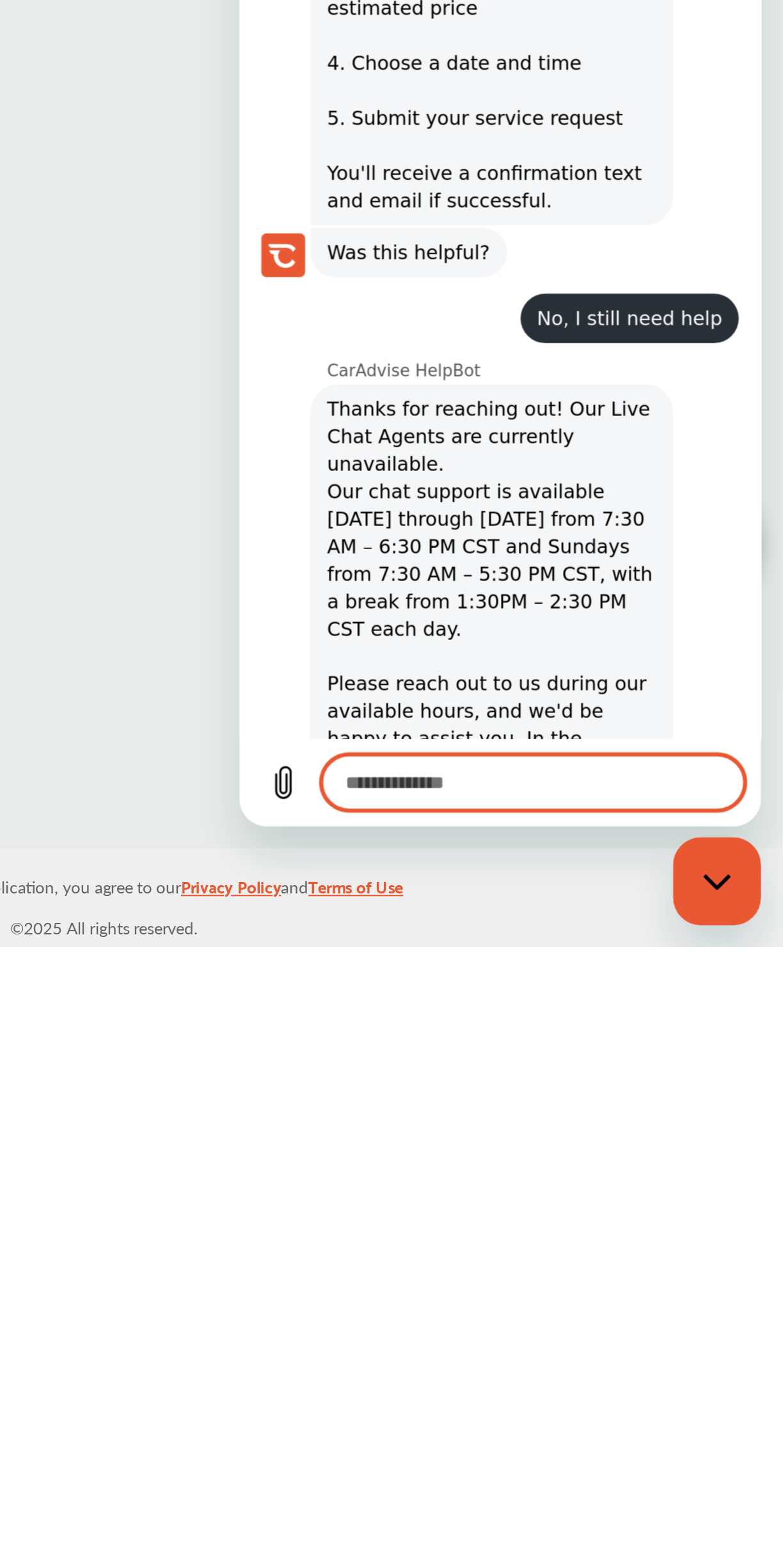
scroll to position [402, 0]
